Goal: Information Seeking & Learning: Learn about a topic

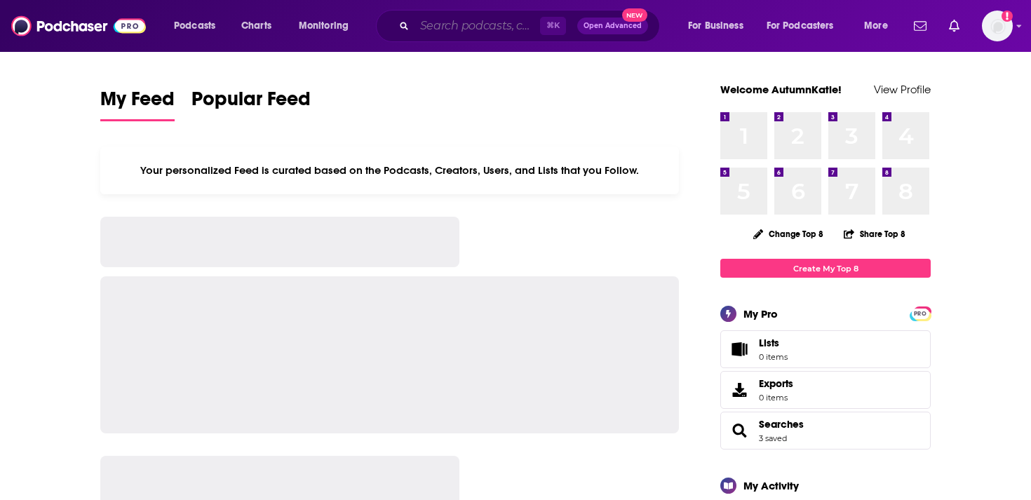
click at [475, 23] on input "Search podcasts, credits, & more..." at bounding box center [477, 26] width 126 height 22
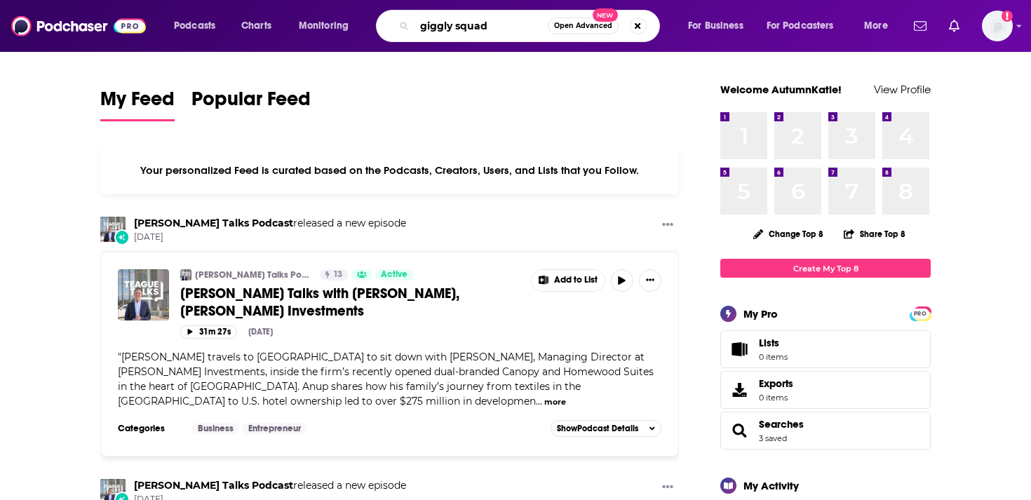
type input "giggly squad"
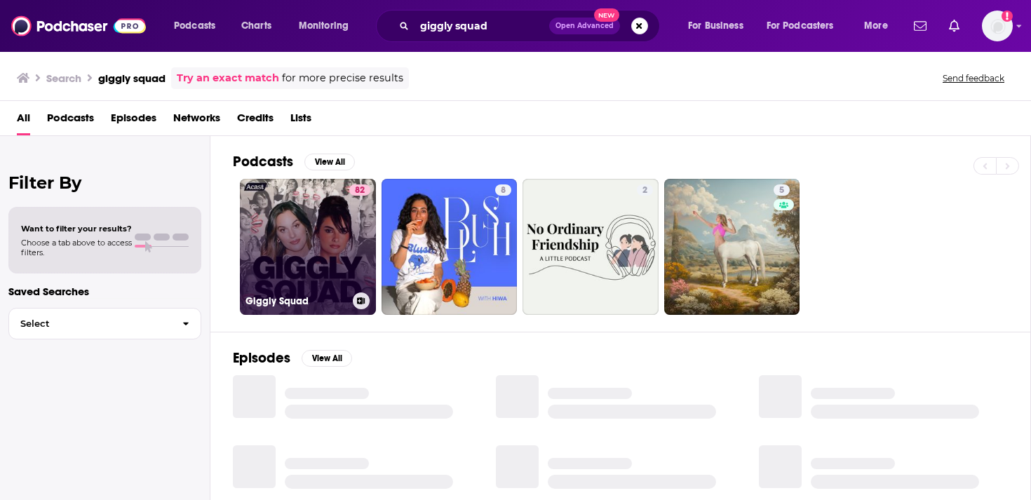
click at [316, 215] on link "82 Giggly Squad" at bounding box center [308, 247] width 136 height 136
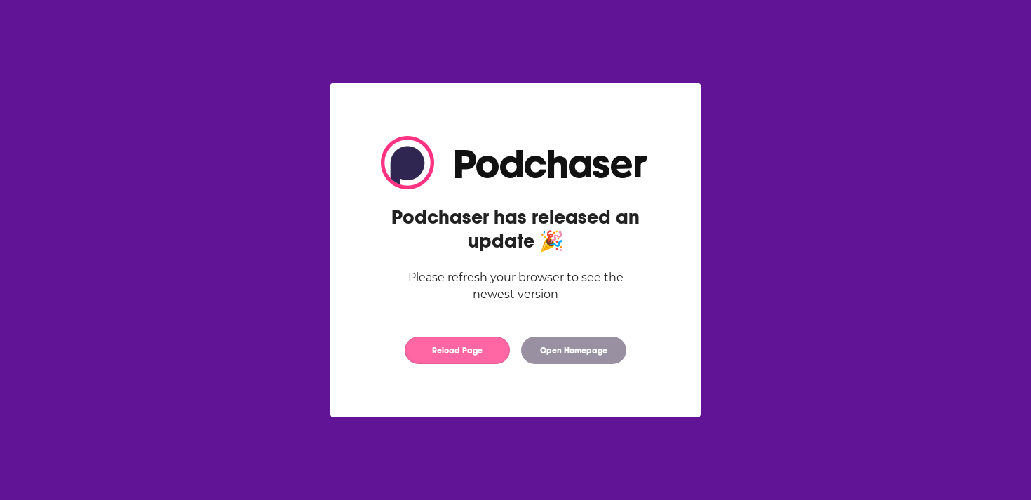
click at [489, 352] on button "Reload Page" at bounding box center [457, 350] width 105 height 27
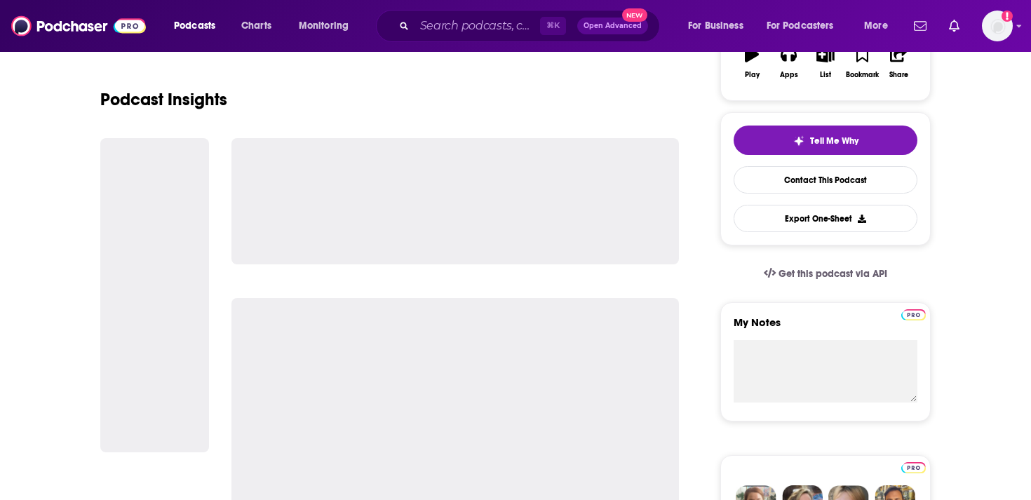
scroll to position [267, 0]
